Goal: Task Accomplishment & Management: Use online tool/utility

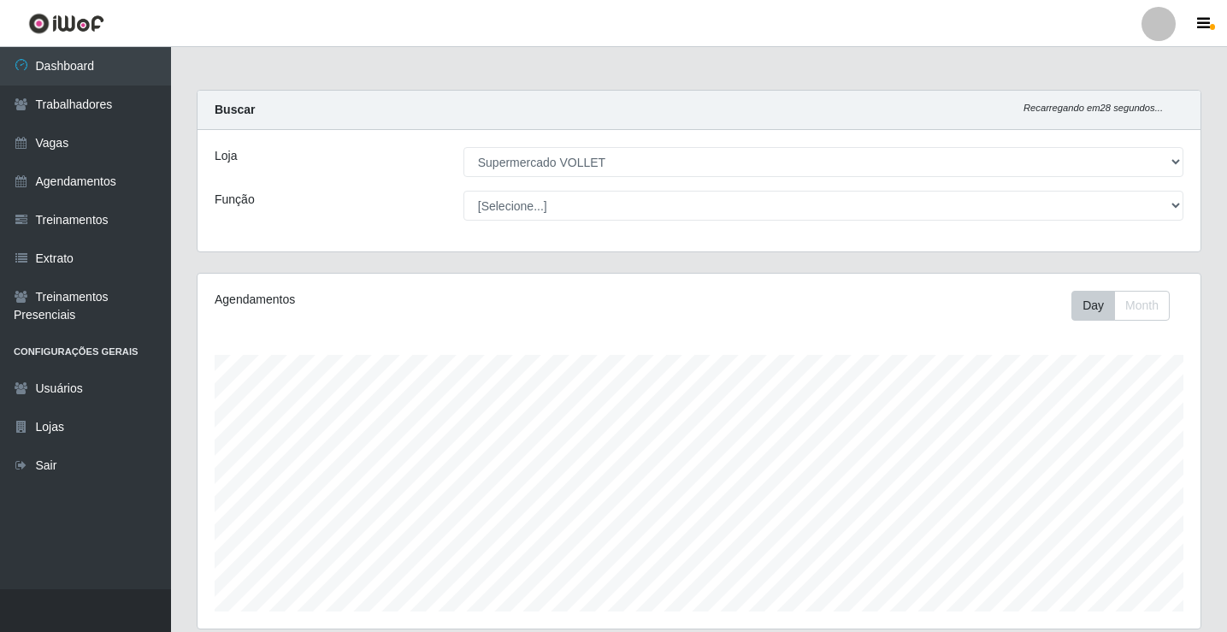
select select "72"
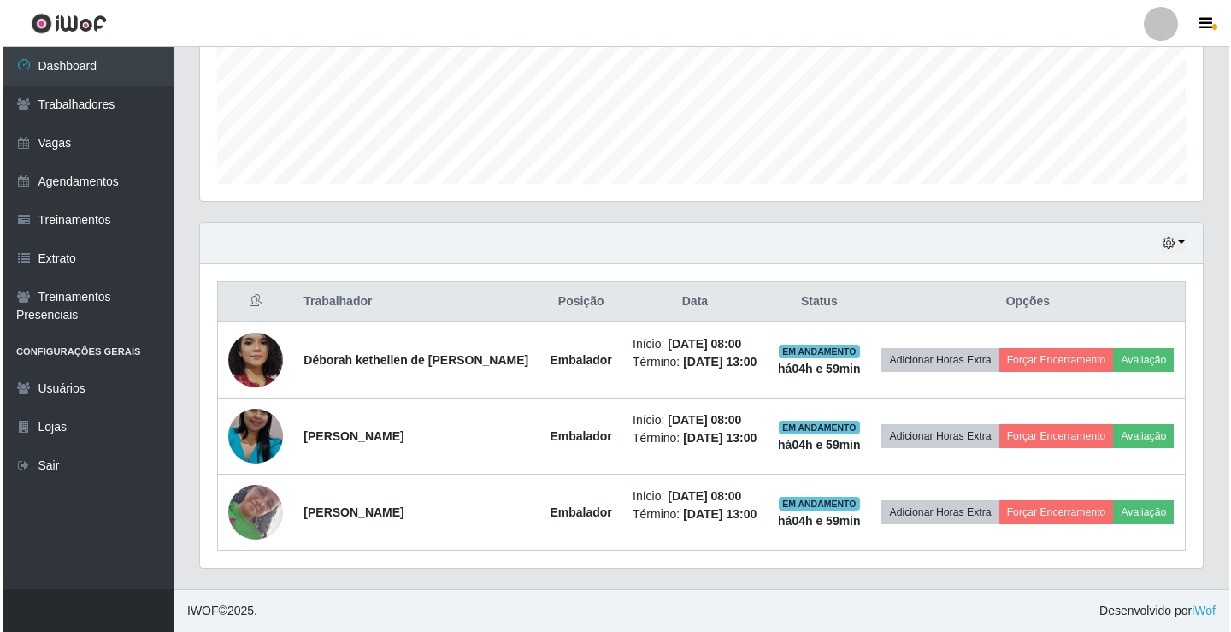
scroll to position [355, 1003]
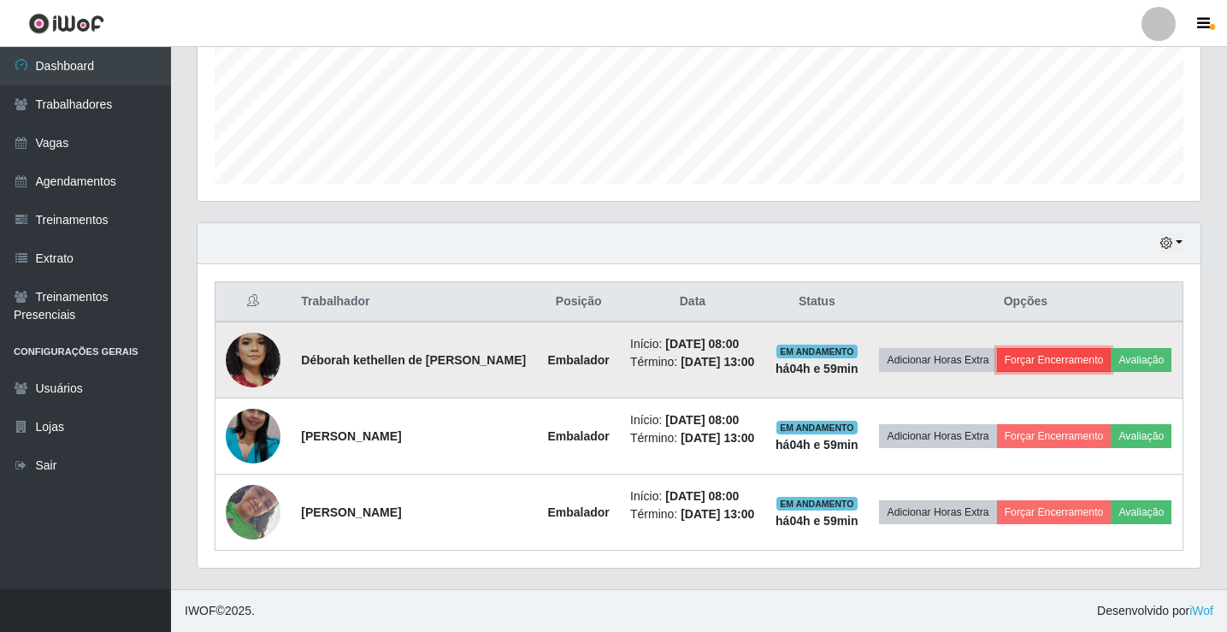
click at [1048, 348] on button "Forçar Encerramento" at bounding box center [1054, 360] width 115 height 24
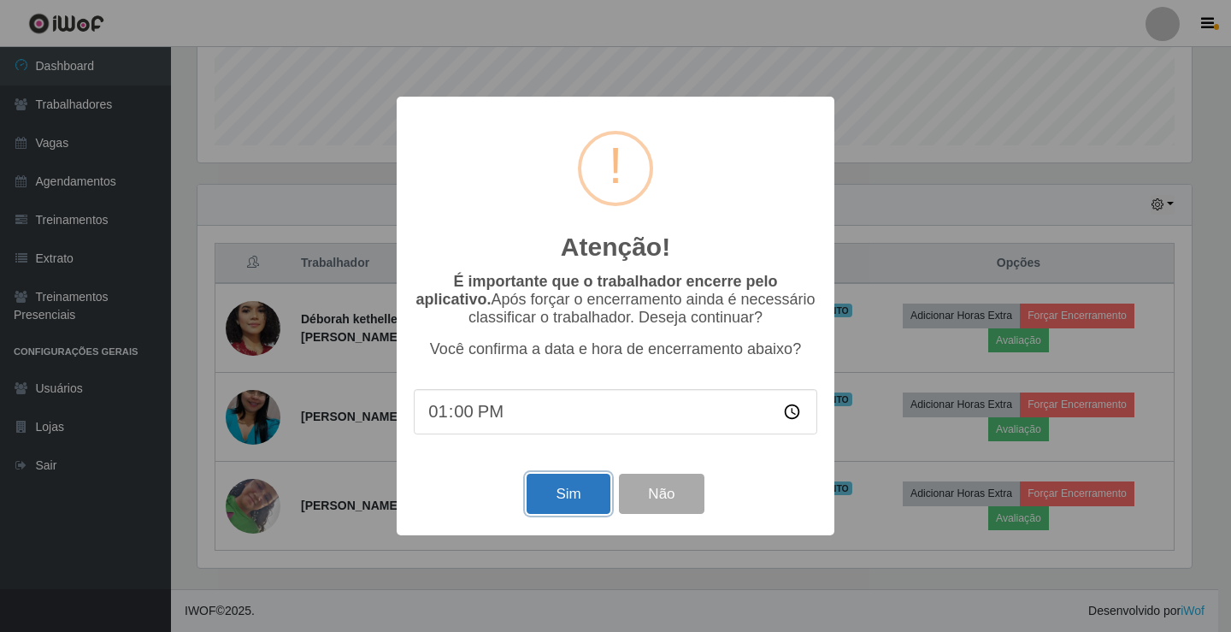
click at [588, 498] on button "Sim" at bounding box center [568, 494] width 83 height 40
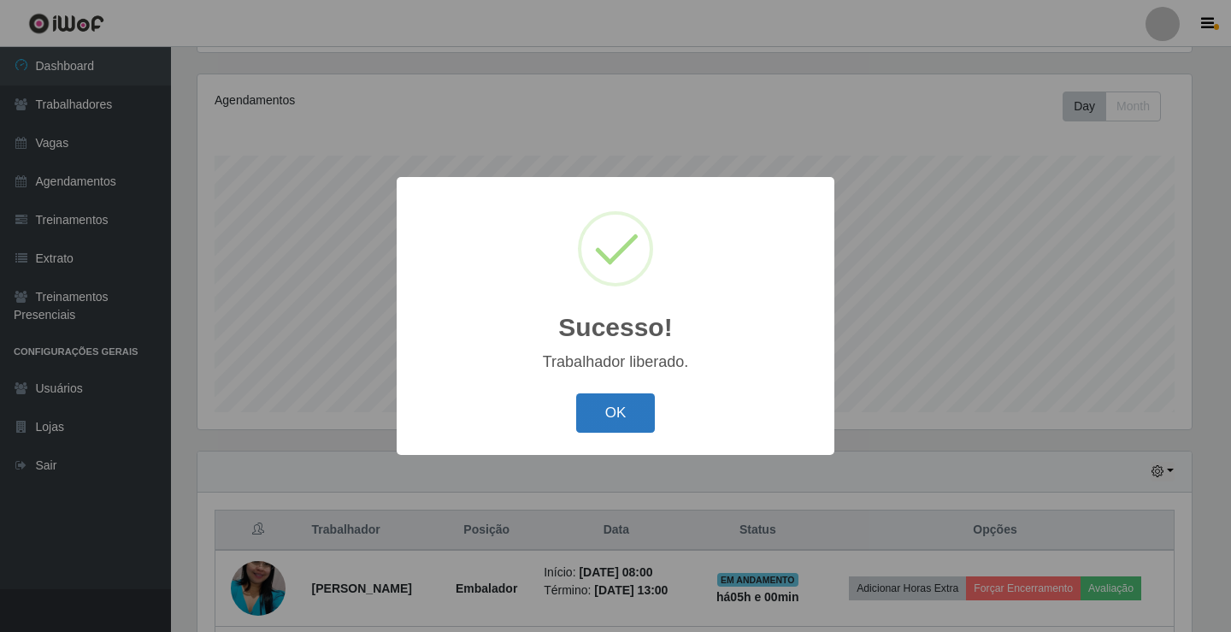
click at [628, 418] on button "OK" at bounding box center [616, 413] width 80 height 40
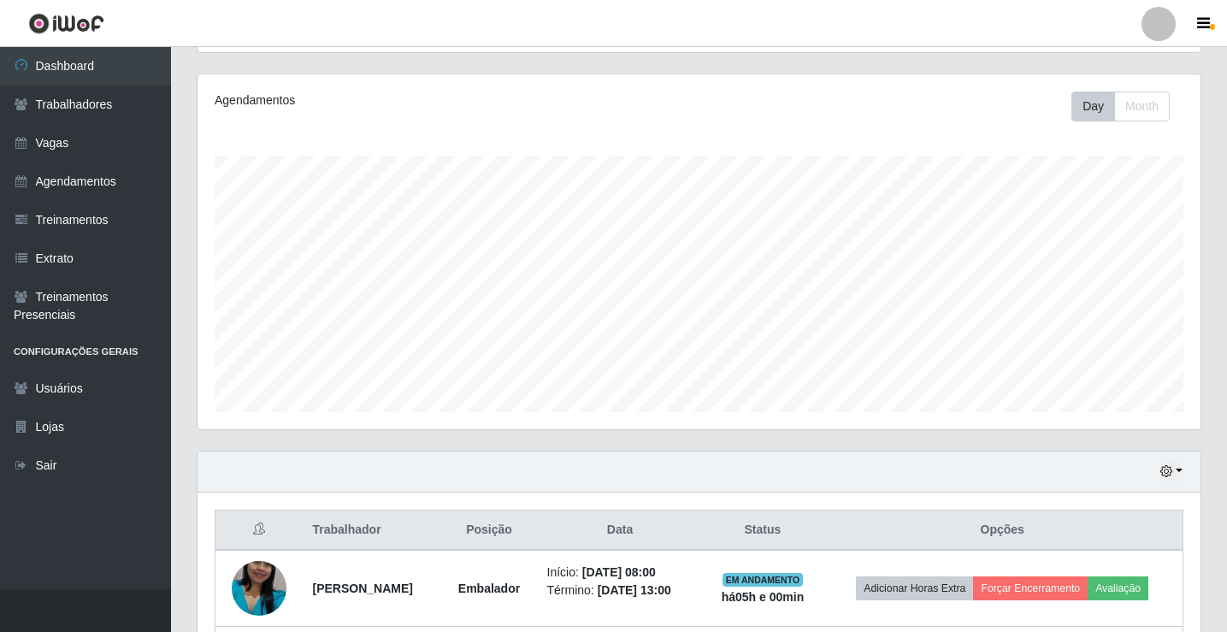
scroll to position [351, 0]
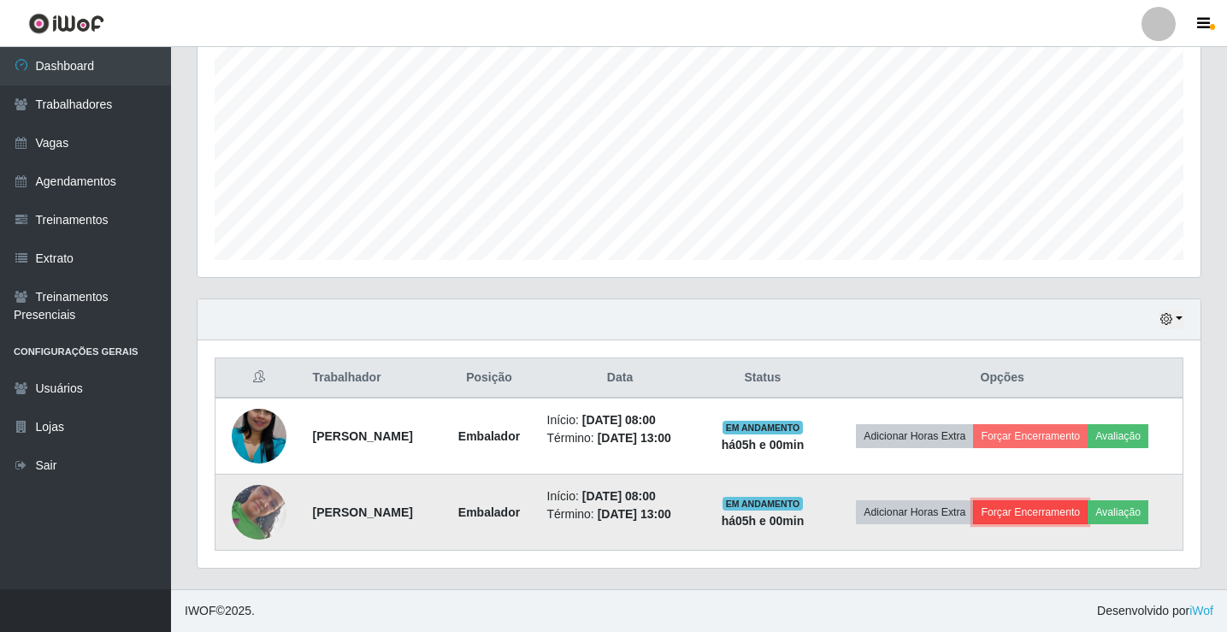
click at [1072, 519] on button "Forçar Encerramento" at bounding box center [1030, 512] width 115 height 24
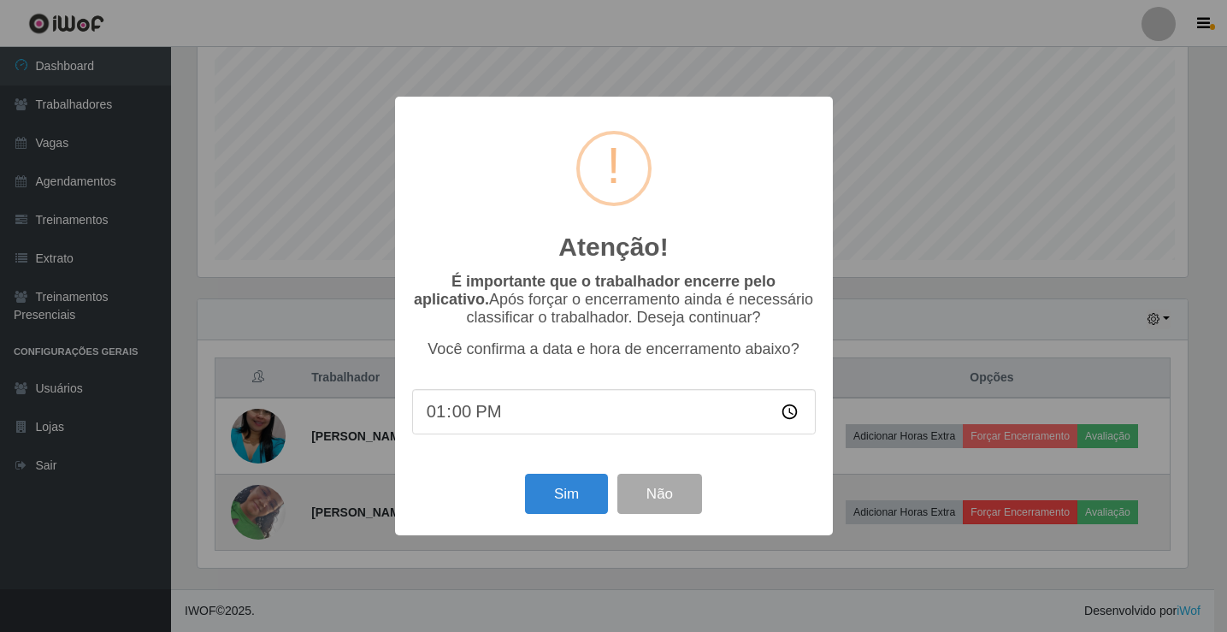
scroll to position [355, 994]
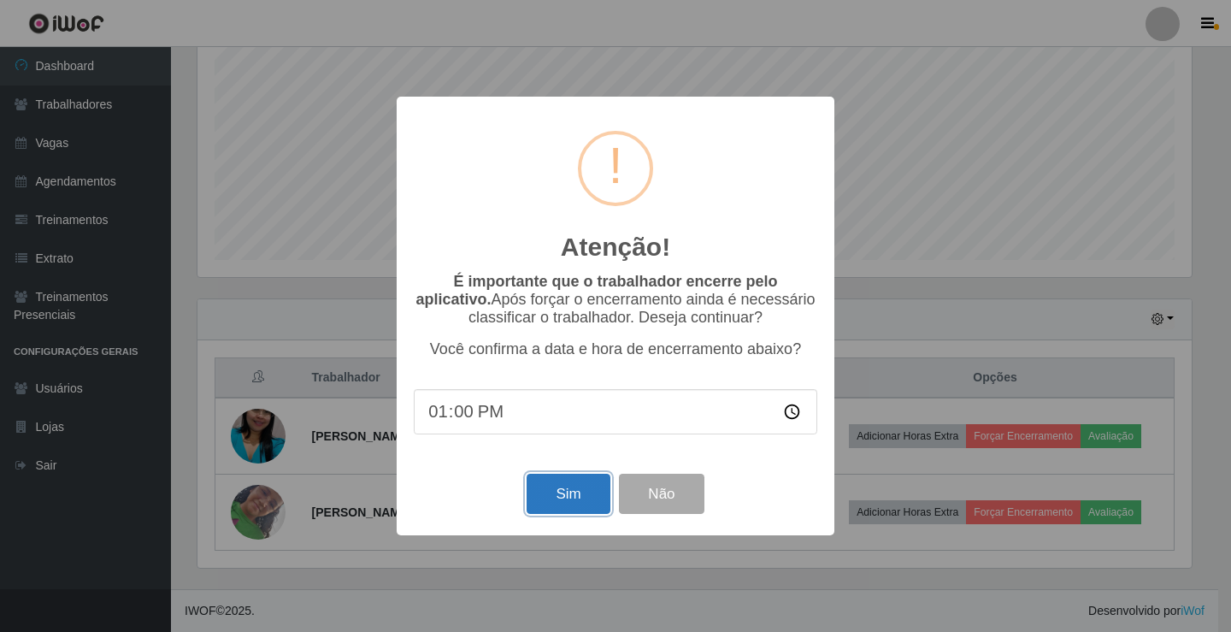
click at [583, 492] on button "Sim" at bounding box center [568, 494] width 83 height 40
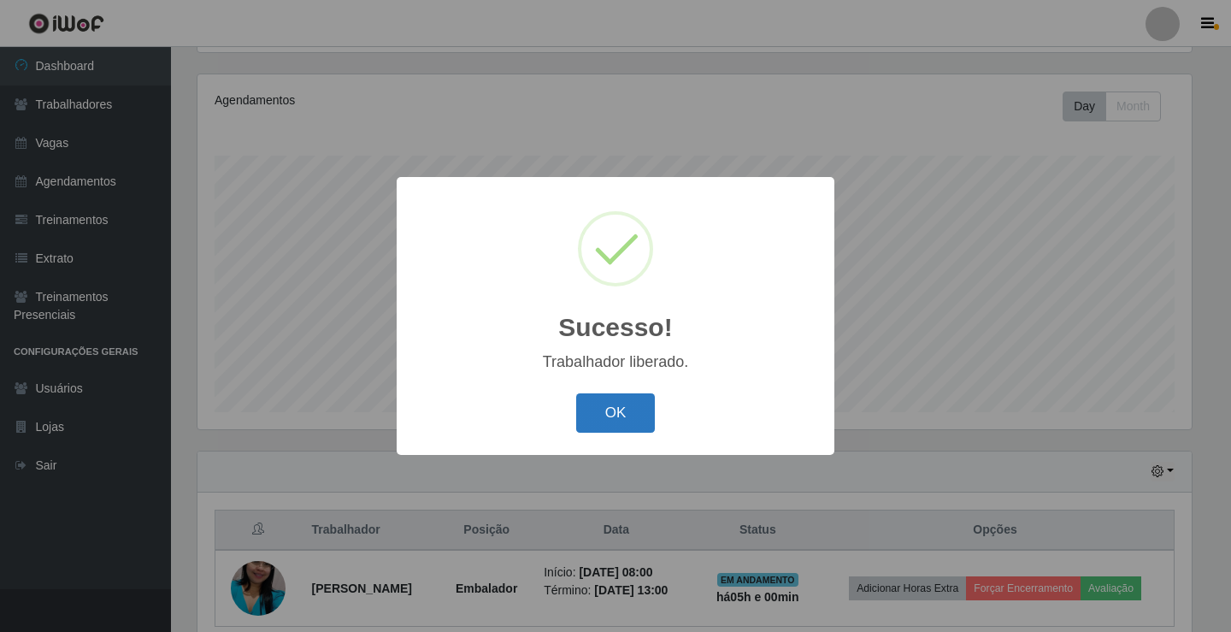
click at [644, 422] on button "OK" at bounding box center [616, 413] width 80 height 40
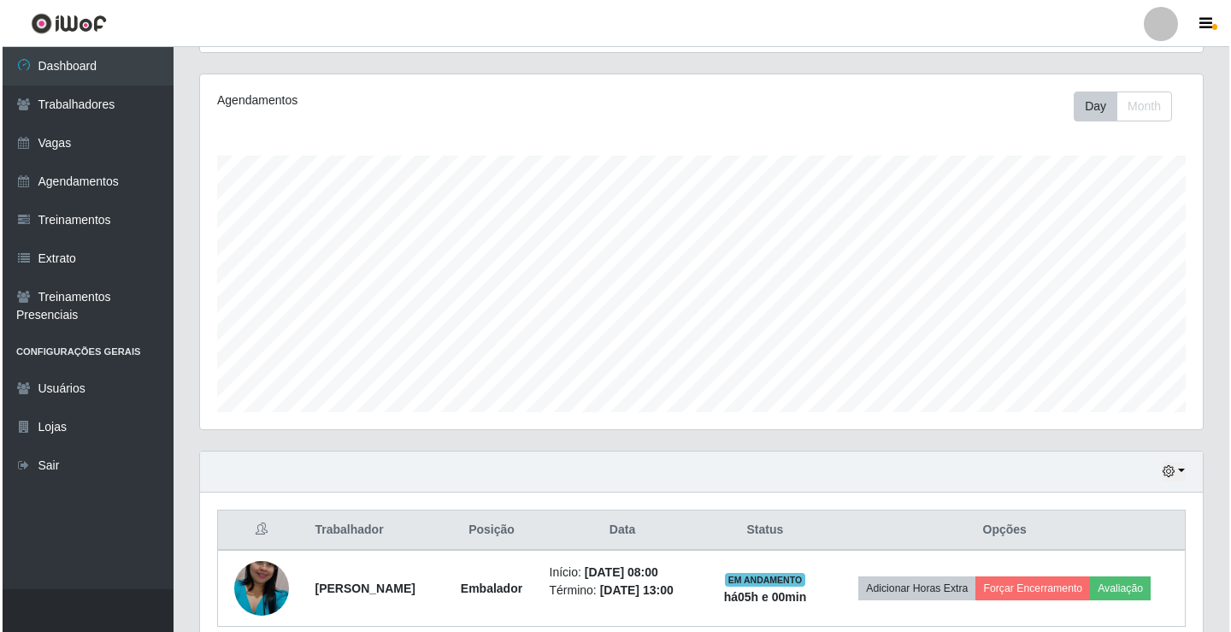
scroll to position [275, 0]
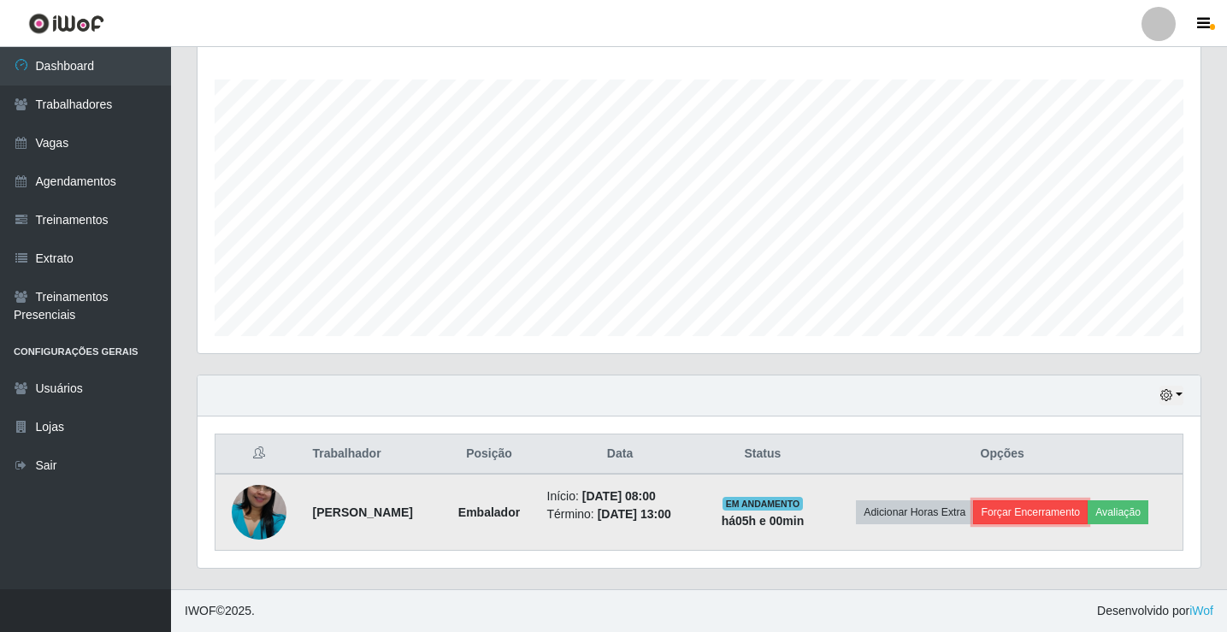
click at [1065, 511] on button "Forçar Encerramento" at bounding box center [1030, 512] width 115 height 24
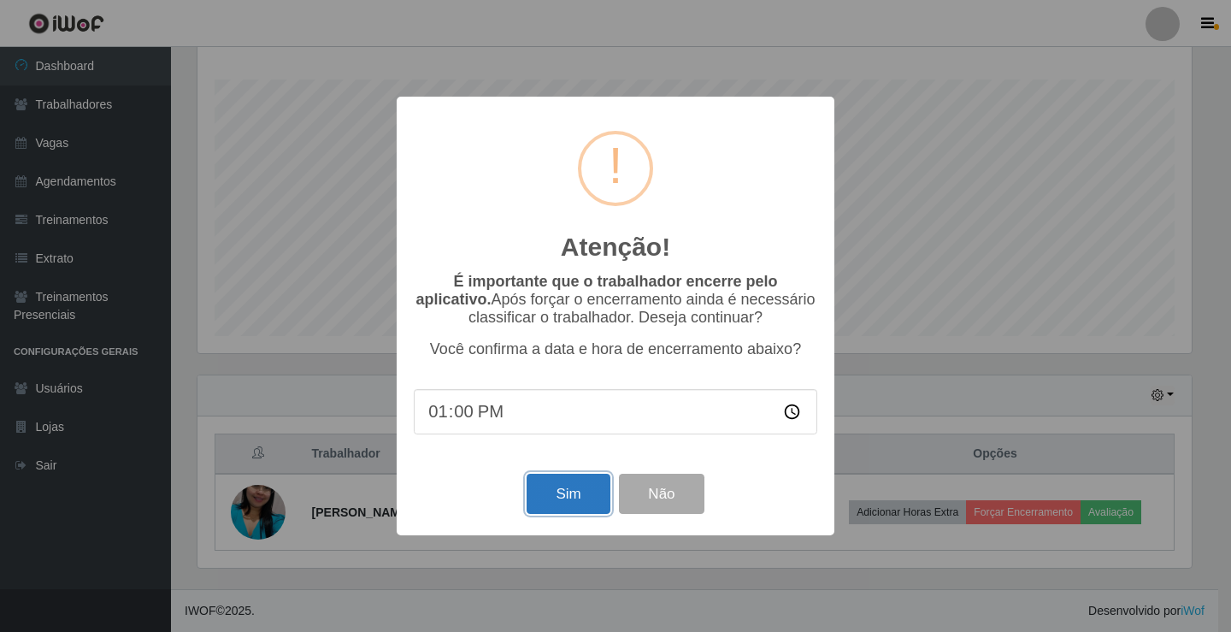
click at [591, 495] on button "Sim" at bounding box center [568, 494] width 83 height 40
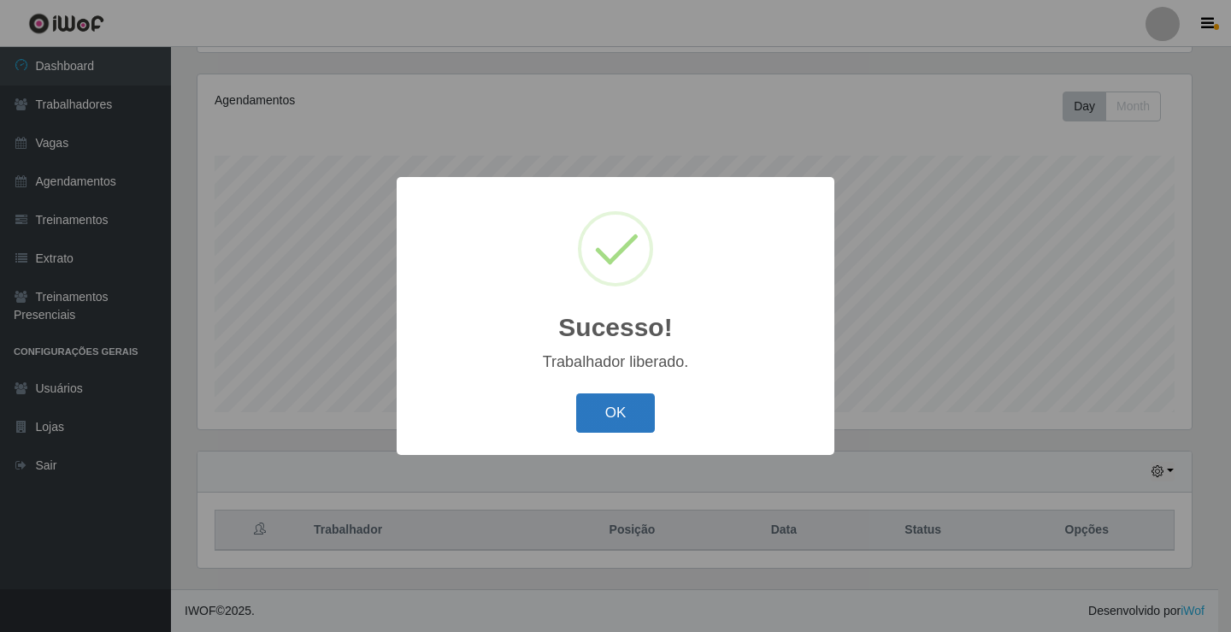
click at [610, 432] on button "OK" at bounding box center [616, 413] width 80 height 40
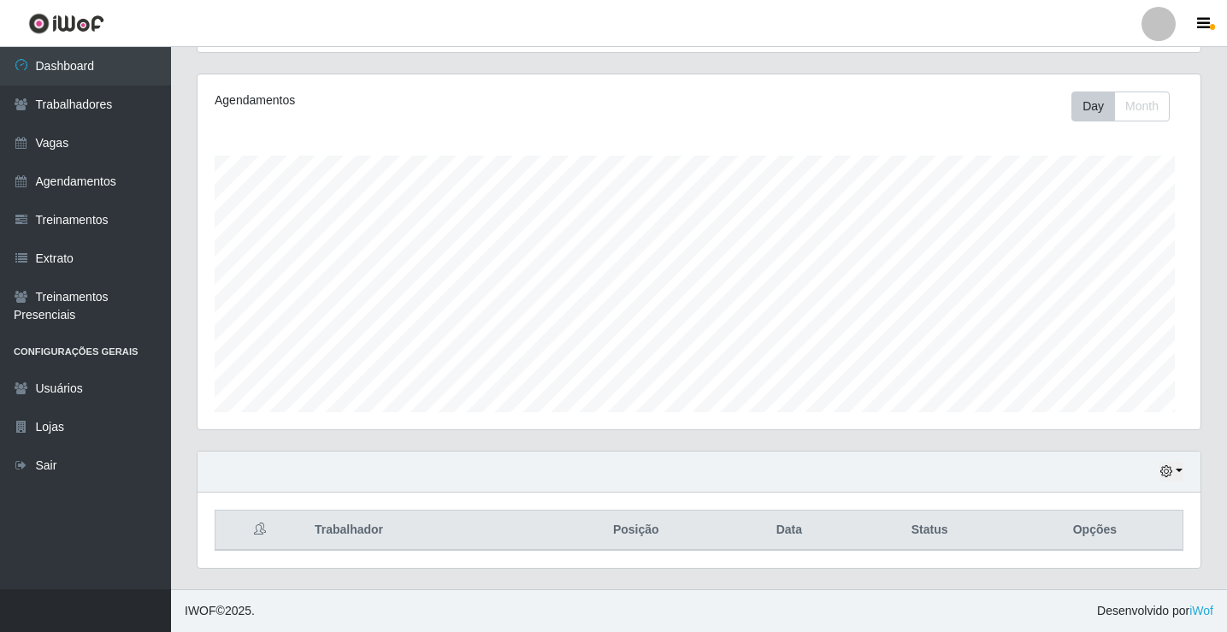
scroll to position [0, 0]
